Goal: Find specific page/section: Find specific page/section

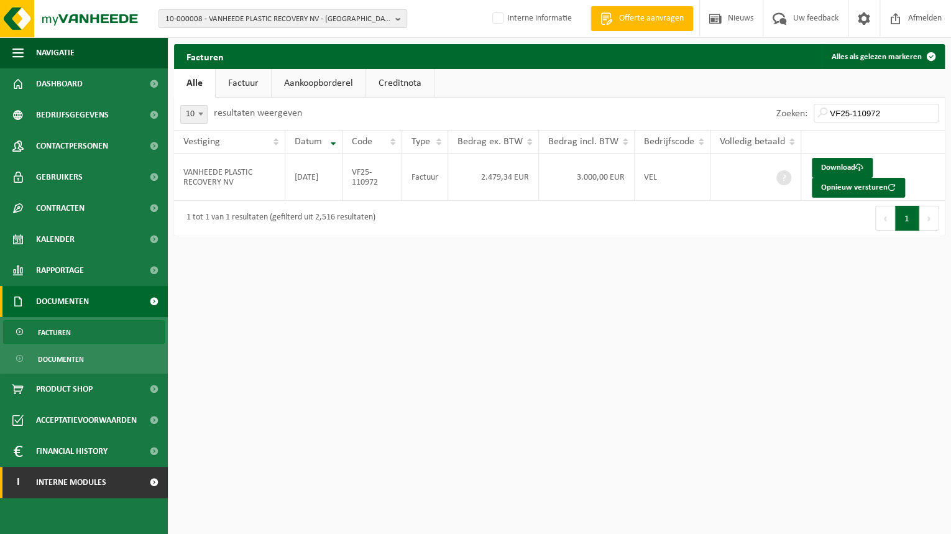
drag, startPoint x: 79, startPoint y: 476, endPoint x: 81, endPoint y: 468, distance: 8.5
click at [79, 476] on span "Interne modules" at bounding box center [71, 482] width 70 height 31
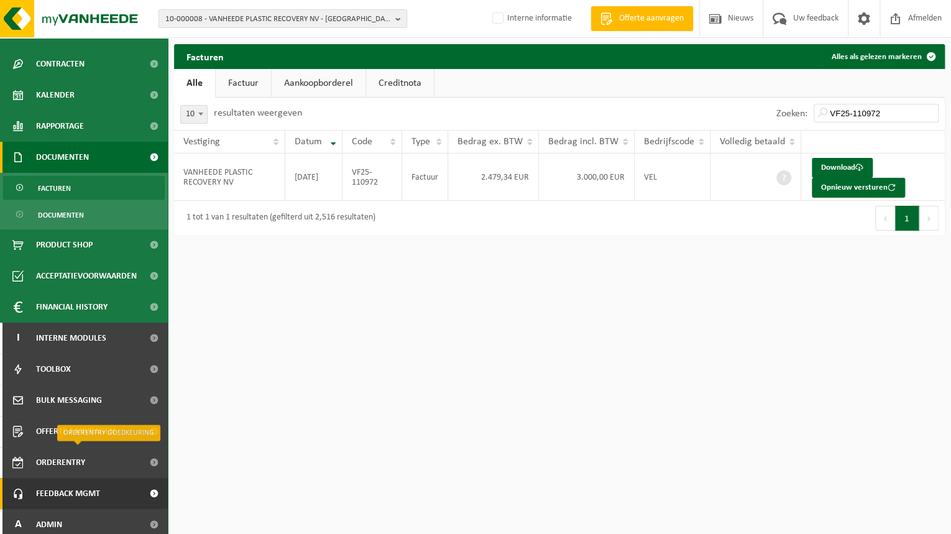
scroll to position [150, 0]
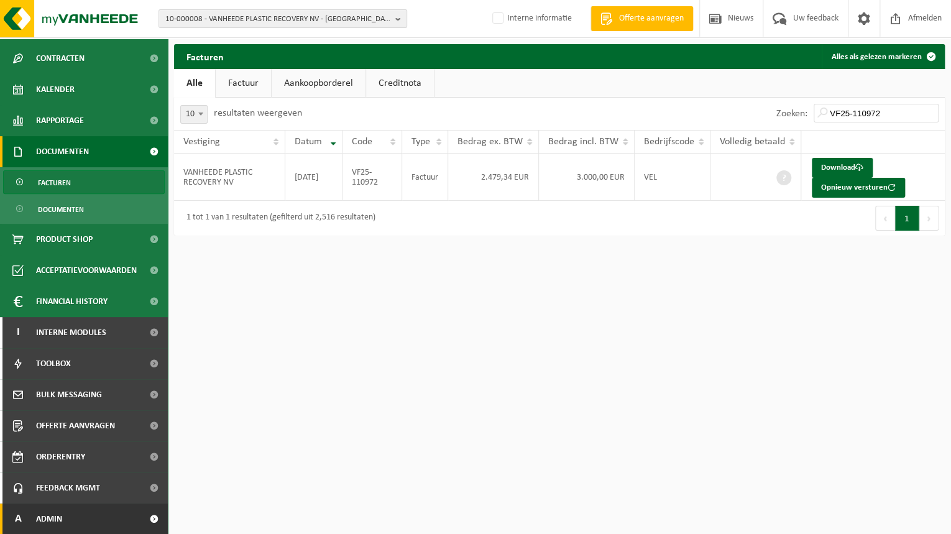
click at [53, 506] on span "Admin" at bounding box center [49, 519] width 26 height 31
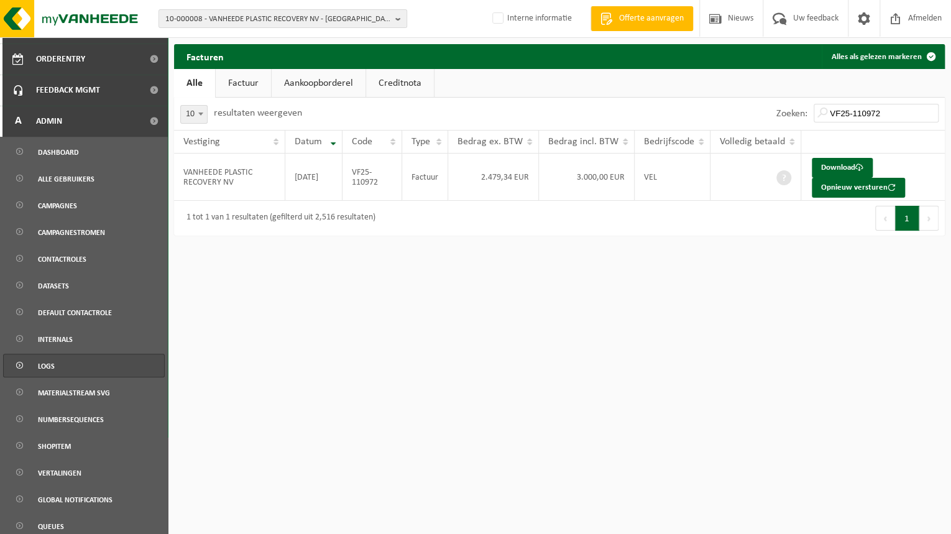
scroll to position [581, 0]
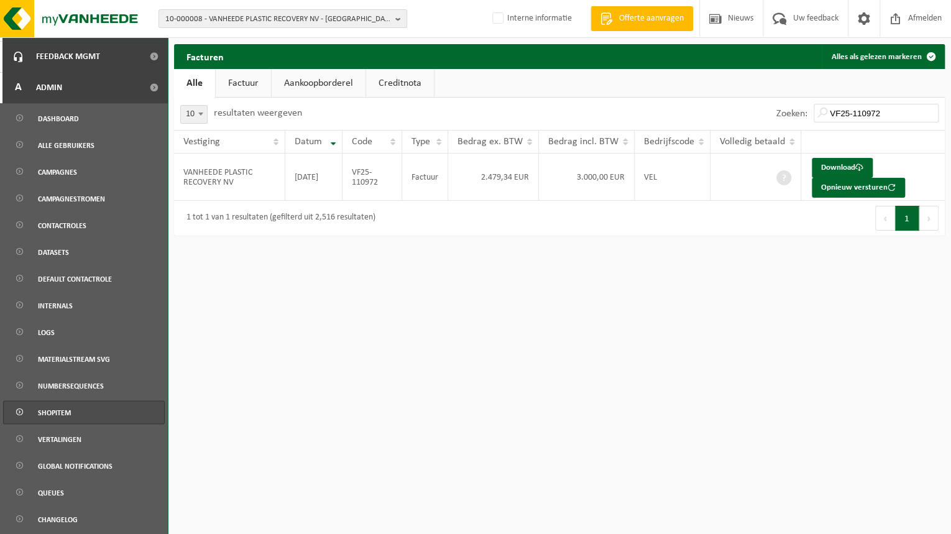
click at [60, 409] on span "Shopitem" at bounding box center [54, 413] width 33 height 24
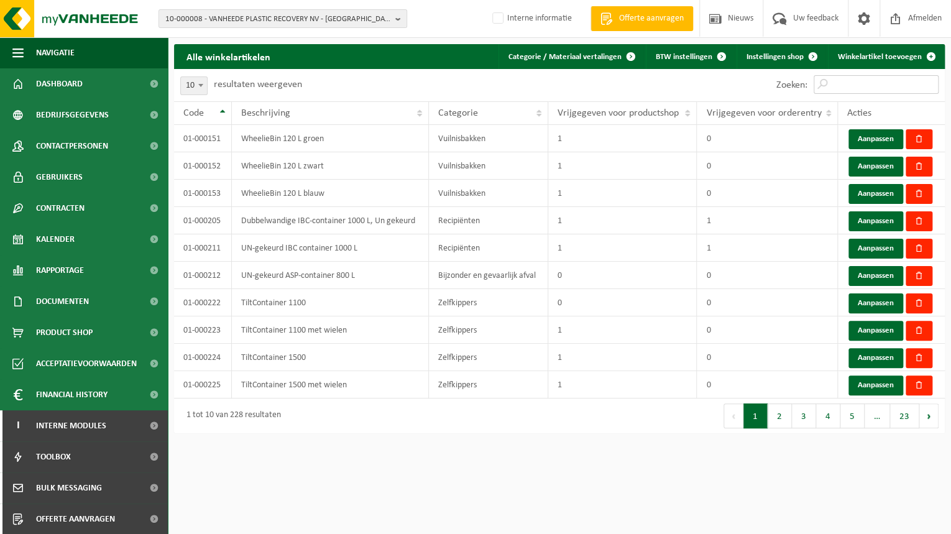
click at [871, 82] on input "Zoeken:" at bounding box center [876, 84] width 125 height 19
paste input "01-999959"
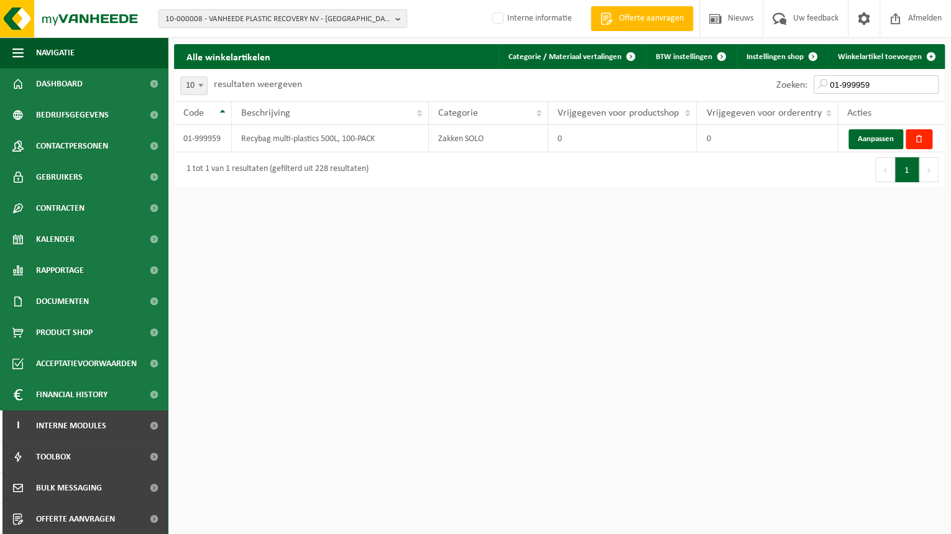
click at [881, 83] on input "01-999959" at bounding box center [876, 84] width 125 height 19
drag, startPoint x: 882, startPoint y: 83, endPoint x: 716, endPoint y: 85, distance: 165.4
click at [716, 83] on div "Zoeken: 01-999959" at bounding box center [753, 85] width 386 height 32
paste input "69"
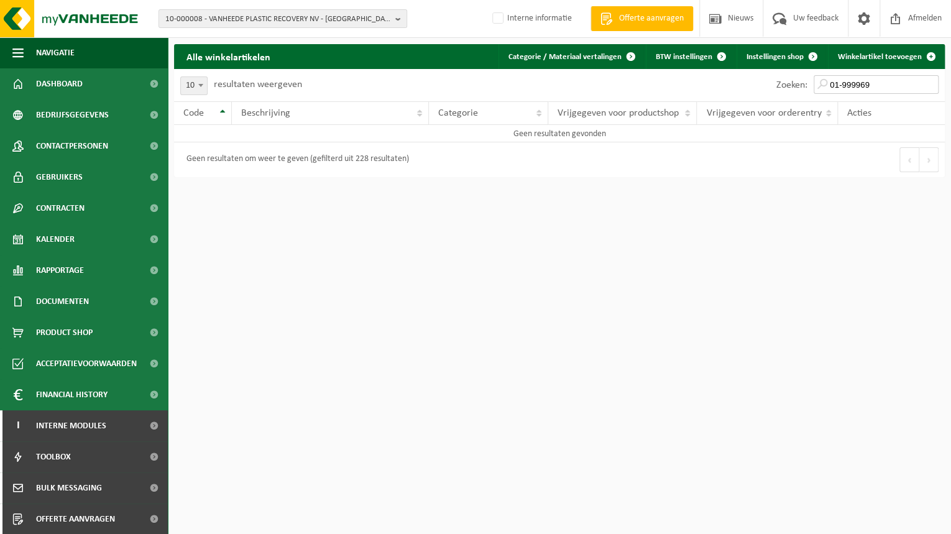
type input "01-999969"
